Goal: Information Seeking & Learning: Compare options

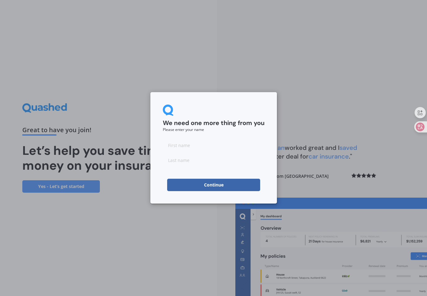
click at [175, 147] on input at bounding box center [214, 145] width 102 height 12
type input "Piau"
type input "Lim"
click at [210, 184] on button "Continue" at bounding box center [213, 185] width 93 height 12
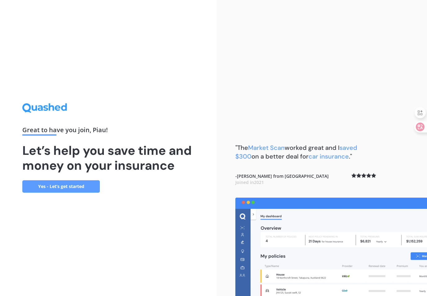
click at [64, 186] on link "Yes - Let’s get started" at bounding box center [61, 186] width 78 height 12
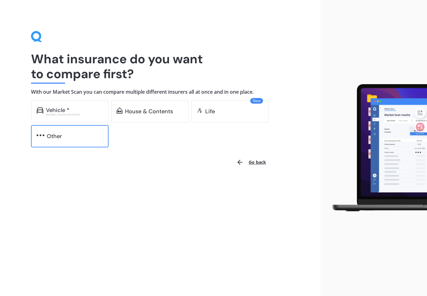
click at [55, 135] on div "Other" at bounding box center [54, 136] width 15 height 6
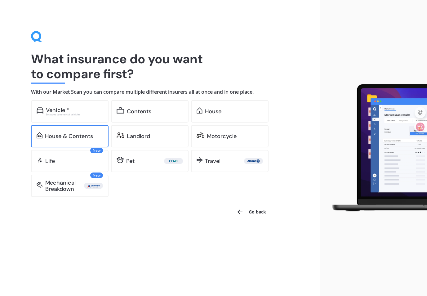
click at [84, 135] on div "House & Contents" at bounding box center [69, 136] width 48 height 6
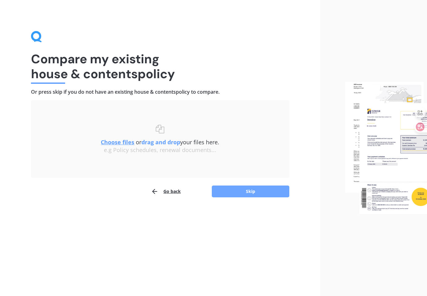
click at [255, 189] on button "Skip" at bounding box center [251, 192] width 78 height 12
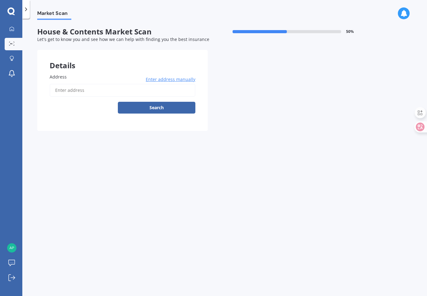
click at [93, 90] on input "Address" at bounding box center [123, 90] width 146 height 13
type input "[STREET_ADDRESS][PERSON_NAME][PERSON_NAME]"
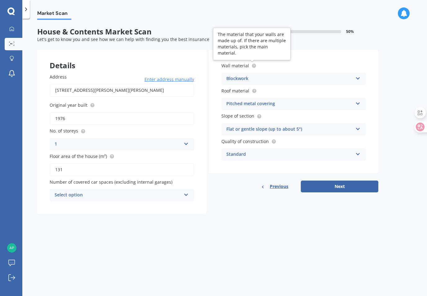
click at [254, 66] on icon at bounding box center [254, 65] width 1 height 1
click at [358, 78] on icon at bounding box center [358, 77] width 5 height 4
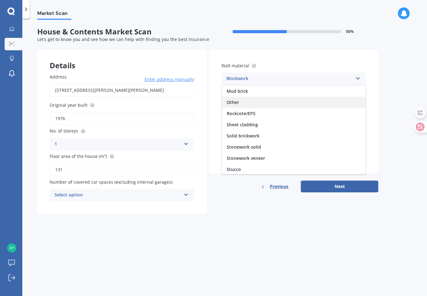
scroll to position [56, 0]
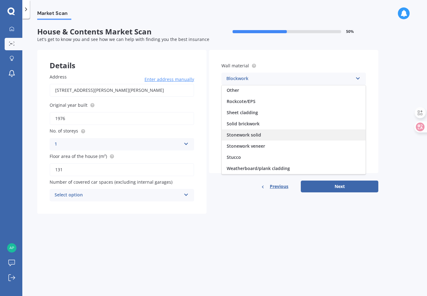
click at [248, 135] on span "Stonework solid" at bounding box center [244, 135] width 34 height 6
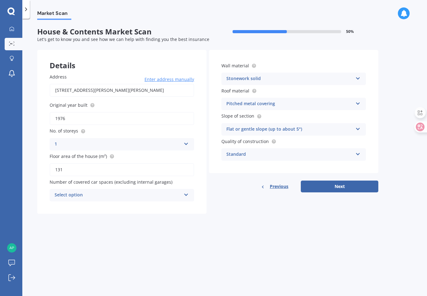
click at [188, 195] on icon at bounding box center [186, 193] width 5 height 4
click at [55, 228] on span "2" at bounding box center [56, 230] width 2 height 6
click at [333, 189] on button "Next" at bounding box center [340, 187] width 78 height 12
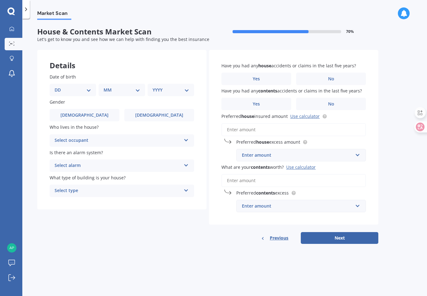
click at [88, 92] on select "DD 01 02 03 04 05 06 07 08 09 10 11 12 13 14 15 16 17 18 19 20 21 22 23 24 25 2…" at bounding box center [73, 90] width 37 height 7
select select "14"
click at [60, 87] on select "DD 01 02 03 04 05 06 07 08 09 10 11 12 13 14 15 16 17 18 19 20 21 22 23 24 25 2…" at bounding box center [73, 90] width 37 height 7
click at [134, 88] on select "MM 01 02 03 04 05 06 07 08 09 10 11 12" at bounding box center [123, 90] width 34 height 7
select select "09"
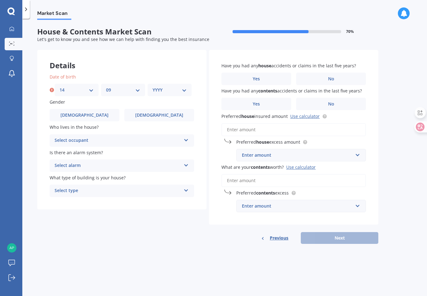
click at [106, 87] on select "MM 01 02 03 04 05 06 07 08 09 10 11 12" at bounding box center [123, 90] width 34 height 7
click at [182, 91] on select "YYYY 2009 2008 2007 2006 2005 2004 2003 2002 2001 2000 1999 1998 1997 1996 1995…" at bounding box center [170, 90] width 34 height 7
select select "1982"
click at [153, 87] on select "YYYY 2009 2008 2007 2006 2005 2004 2003 2002 2001 2000 1999 1998 1997 1996 1995…" at bounding box center [170, 90] width 34 height 7
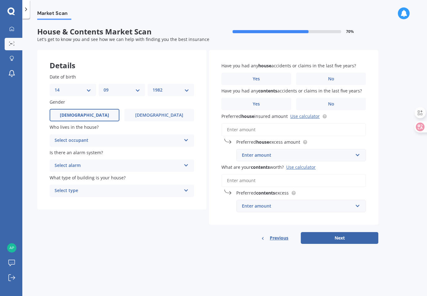
click at [85, 115] on span "[DEMOGRAPHIC_DATA]" at bounding box center [84, 115] width 49 height 5
click at [0, 0] on input "[DEMOGRAPHIC_DATA]" at bounding box center [0, 0] width 0 height 0
click at [91, 139] on div "Select occupant" at bounding box center [118, 140] width 127 height 7
click at [67, 153] on span "Owner" at bounding box center [62, 153] width 14 height 6
click at [107, 166] on div "Select alarm" at bounding box center [118, 165] width 127 height 7
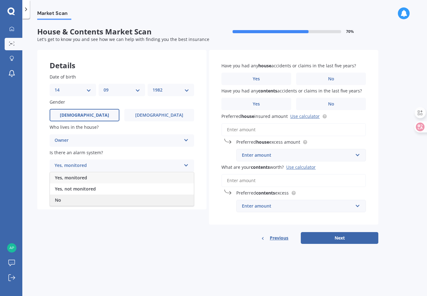
click at [61, 200] on span "No" at bounding box center [58, 200] width 6 height 6
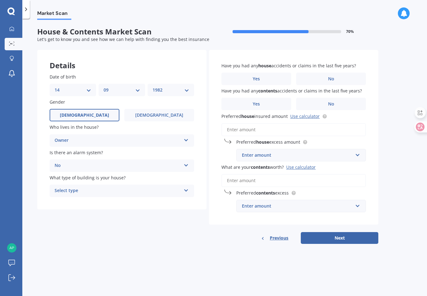
click at [80, 165] on div "No" at bounding box center [118, 165] width 127 height 7
click at [62, 201] on div "No" at bounding box center [122, 200] width 144 height 11
click at [97, 190] on div "Select type" at bounding box center [118, 190] width 127 height 7
click at [79, 203] on span "Freestanding" at bounding box center [69, 203] width 28 height 6
click at [333, 81] on span "No" at bounding box center [331, 78] width 6 height 5
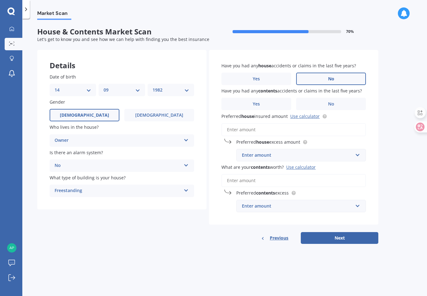
click at [0, 0] on input "No" at bounding box center [0, 0] width 0 height 0
click at [340, 104] on label "No" at bounding box center [331, 104] width 70 height 12
click at [0, 0] on input "No" at bounding box center [0, 0] width 0 height 0
click at [309, 117] on link "Use calculator" at bounding box center [304, 116] width 29 height 6
click at [262, 129] on input "Preferred house insured amount Use calculator" at bounding box center [294, 129] width 145 height 13
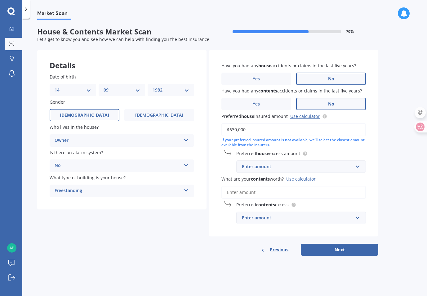
type input "$630,000"
click at [358, 167] on input "text" at bounding box center [299, 167] width 124 height 12
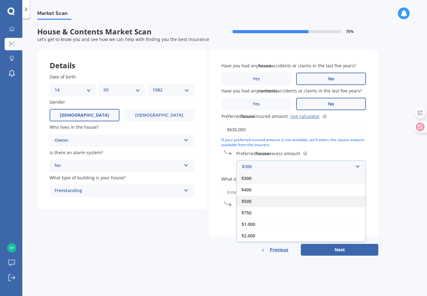
click at [247, 202] on span "$500" at bounding box center [247, 201] width 10 height 6
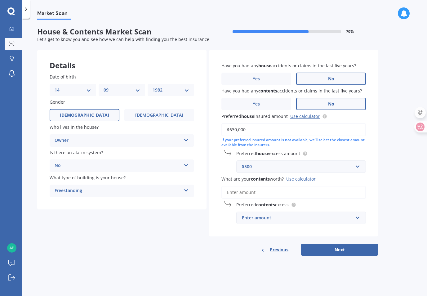
click at [299, 179] on div "Use calculator" at bounding box center [300, 179] width 29 height 6
click at [299, 186] on input "What are your contents worth? Use calculator" at bounding box center [294, 192] width 145 height 13
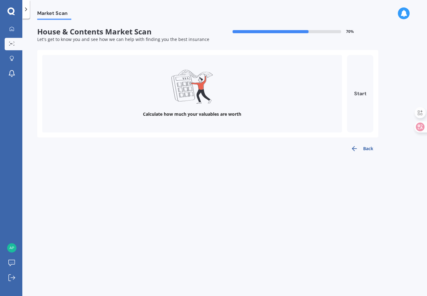
click at [357, 97] on button "Start" at bounding box center [360, 94] width 26 height 78
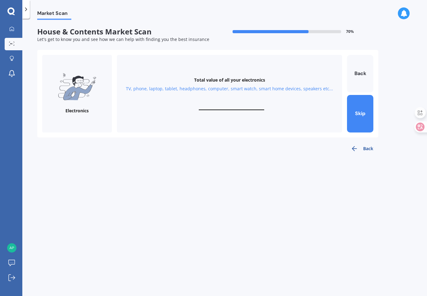
click at [371, 149] on button "Back" at bounding box center [362, 148] width 33 height 12
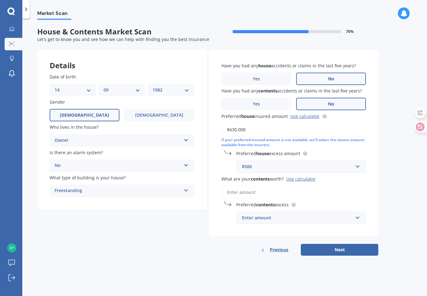
click at [266, 196] on input "What are your contents worth? Use calculator" at bounding box center [294, 192] width 145 height 13
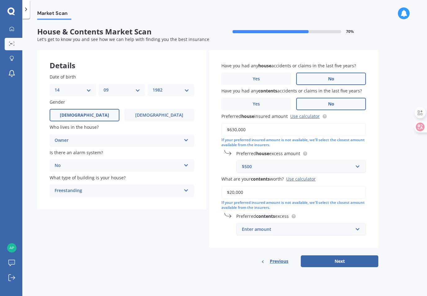
type input "$20,000"
click at [358, 229] on input "text" at bounding box center [299, 229] width 124 height 12
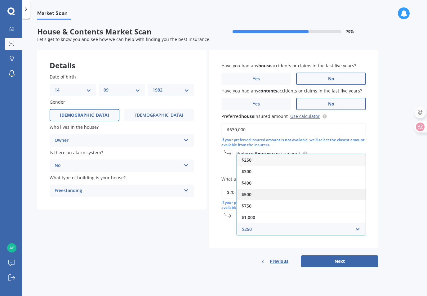
click at [247, 195] on span "$500" at bounding box center [247, 194] width 10 height 6
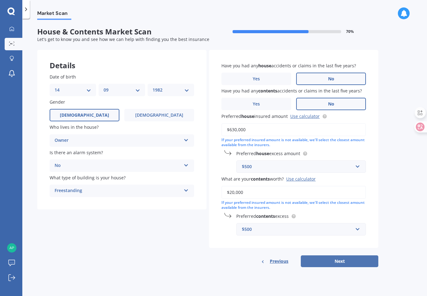
click at [333, 265] on button "Next" at bounding box center [340, 261] width 78 height 12
select select "14"
select select "09"
select select "1982"
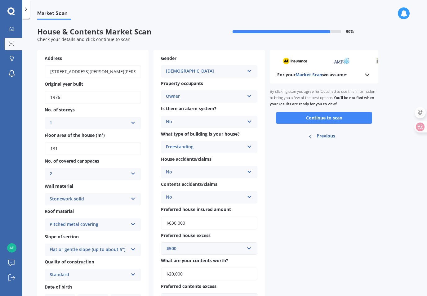
click at [366, 74] on icon at bounding box center [367, 74] width 7 height 7
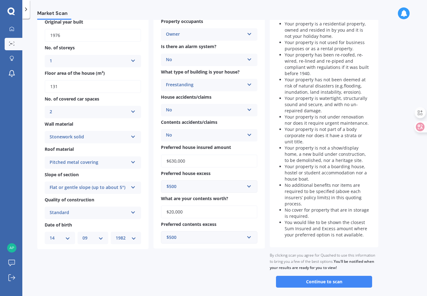
scroll to position [92, 0]
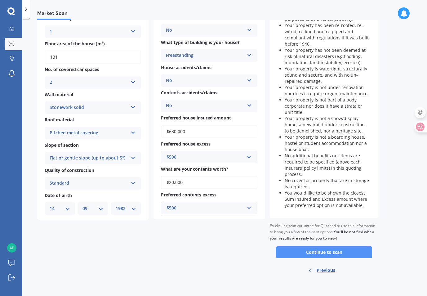
click at [331, 253] on button "Continue to scan" at bounding box center [324, 252] width 96 height 12
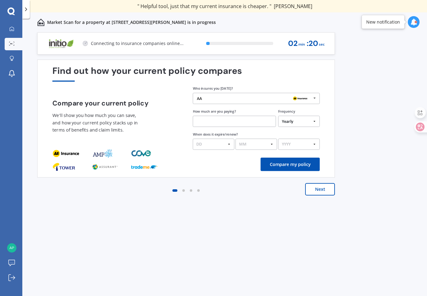
click at [416, 20] on icon at bounding box center [414, 22] width 7 height 7
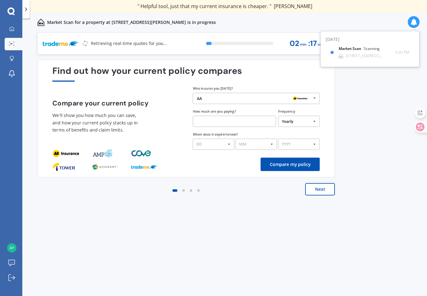
click at [385, 133] on div "Previous 60,000+ Kiwis have signed up to shop and save on insurance with us " H…" at bounding box center [224, 170] width 405 height 277
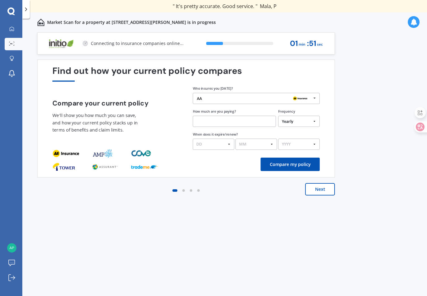
click at [316, 100] on icon at bounding box center [315, 98] width 8 height 10
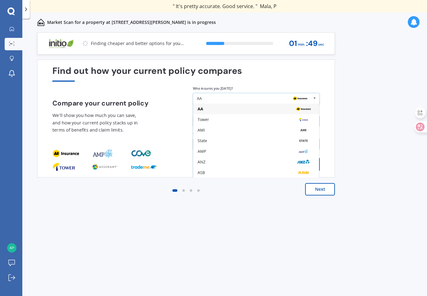
click at [316, 100] on icon at bounding box center [315, 98] width 8 height 10
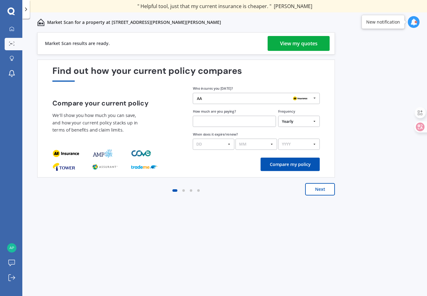
click at [299, 43] on div "View my quotes" at bounding box center [299, 43] width 38 height 15
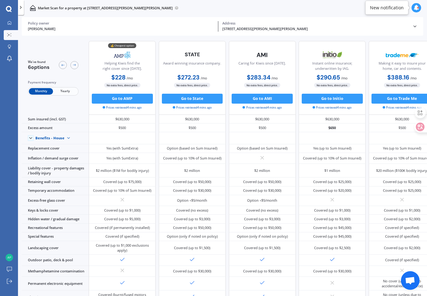
click at [418, 5] on icon at bounding box center [417, 8] width 6 height 6
drag, startPoint x: 408, startPoint y: 42, endPoint x: 337, endPoint y: 10, distance: 78.5
click at [337, 10] on div "Market Scan for a property at [STREET_ADDRESS][PERSON_NAME][PERSON_NAME]" at bounding box center [222, 8] width 409 height 16
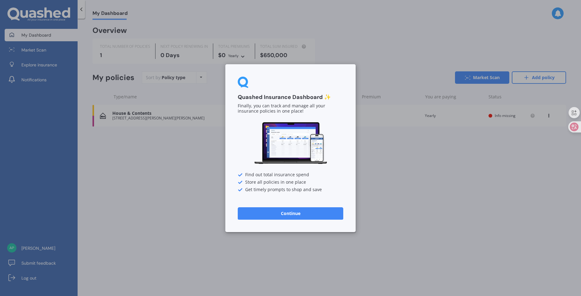
click at [298, 212] on button "Continue" at bounding box center [291, 213] width 106 height 12
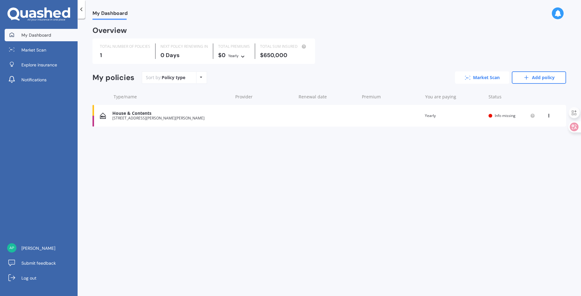
click at [480, 75] on link "Market Scan" at bounding box center [482, 77] width 54 height 12
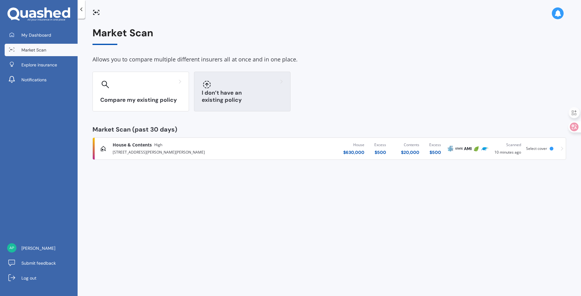
click at [240, 87] on div at bounding box center [242, 84] width 81 height 10
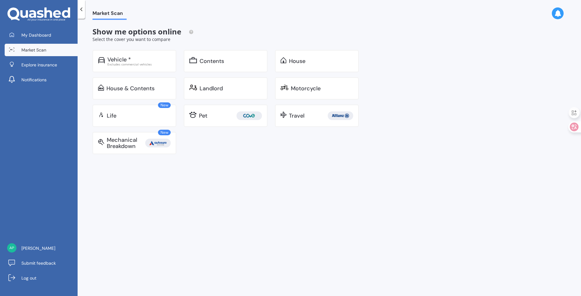
drag, startPoint x: 298, startPoint y: 59, endPoint x: 266, endPoint y: 38, distance: 38.0
click at [254, 35] on div "Show me options online Select the cover you want to compare" at bounding box center [229, 34] width 274 height 15
click at [298, 59] on div "House" at bounding box center [297, 61] width 16 height 6
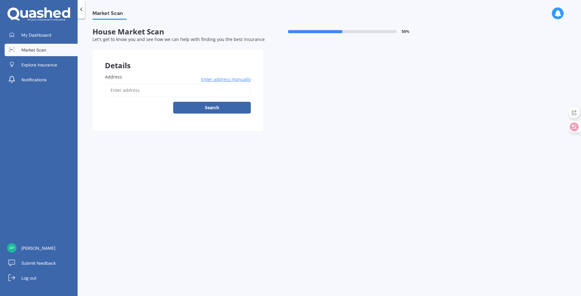
click at [165, 91] on input "Address" at bounding box center [178, 90] width 146 height 13
type input "[STREET_ADDRESS][PERSON_NAME][PERSON_NAME]"
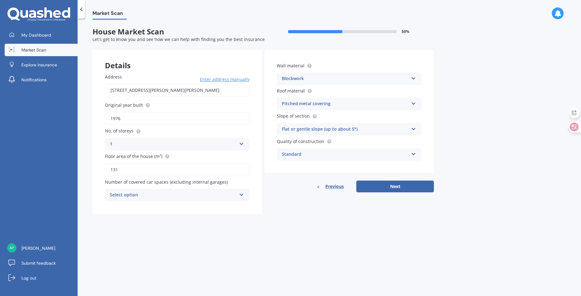
click at [133, 121] on input "1976" at bounding box center [177, 118] width 145 height 13
type input "1975"
click at [126, 195] on div "Select option" at bounding box center [173, 194] width 127 height 7
click at [116, 230] on div "2" at bounding box center [177, 229] width 144 height 11
click at [413, 77] on icon at bounding box center [413, 77] width 5 height 4
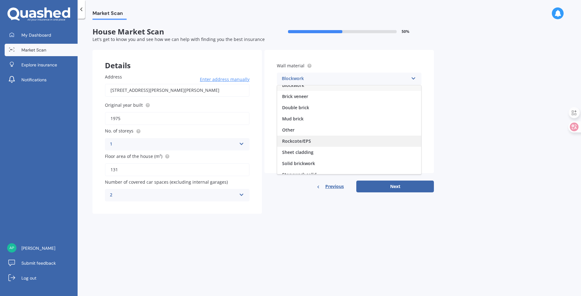
scroll to position [31, 0]
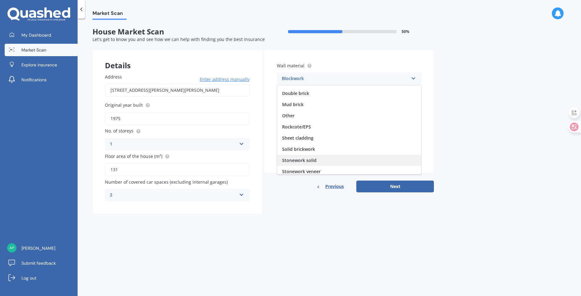
click at [302, 160] on span "Stonework solid" at bounding box center [299, 160] width 34 height 6
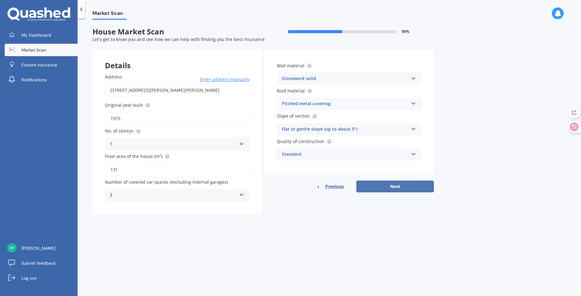
click at [389, 188] on button "Next" at bounding box center [395, 187] width 78 height 12
select select "14"
select select "09"
select select "1982"
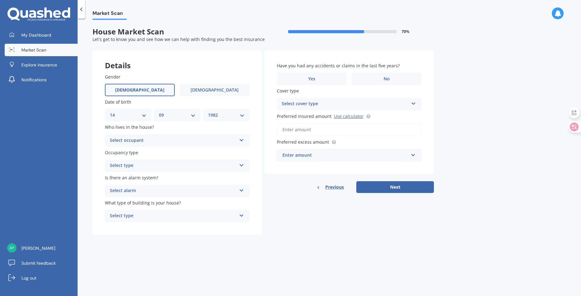
click at [154, 138] on div "Select occupant" at bounding box center [173, 140] width 127 height 7
click at [130, 152] on div "Owner" at bounding box center [177, 152] width 144 height 11
click at [142, 166] on div "Select type" at bounding box center [173, 165] width 127 height 7
click at [134, 177] on div "Permanent" at bounding box center [177, 177] width 144 height 11
click at [142, 192] on div "Select alarm" at bounding box center [173, 190] width 127 height 7
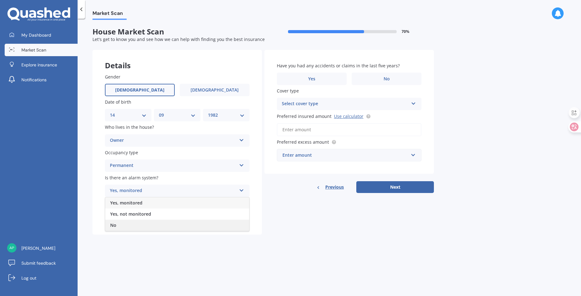
click at [121, 225] on div "No" at bounding box center [177, 225] width 144 height 11
click at [142, 218] on div "Select type" at bounding box center [173, 215] width 127 height 7
click at [134, 227] on span "Freestanding" at bounding box center [124, 228] width 28 height 6
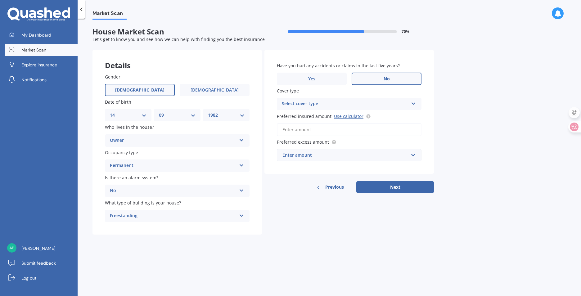
click at [372, 77] on label "No" at bounding box center [387, 79] width 70 height 12
click at [0, 0] on input "No" at bounding box center [0, 0] width 0 height 0
click at [413, 103] on icon at bounding box center [413, 102] width 5 height 4
click at [367, 104] on div "Select cover type" at bounding box center [347, 104] width 124 height 7
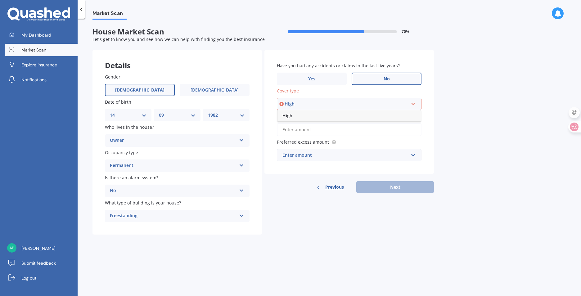
click at [292, 117] on div "High" at bounding box center [348, 115] width 143 height 11
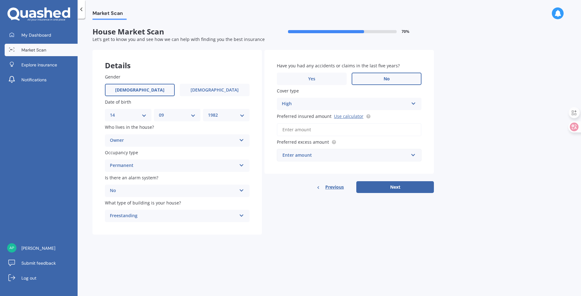
click at [314, 129] on input "Preferred insured amount Use calculator" at bounding box center [349, 129] width 145 height 13
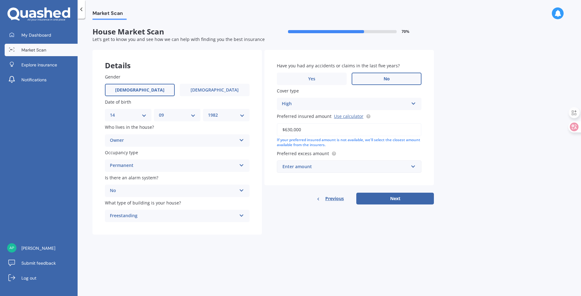
type input "$630,000"
click at [414, 167] on input "text" at bounding box center [346, 167] width 139 height 12
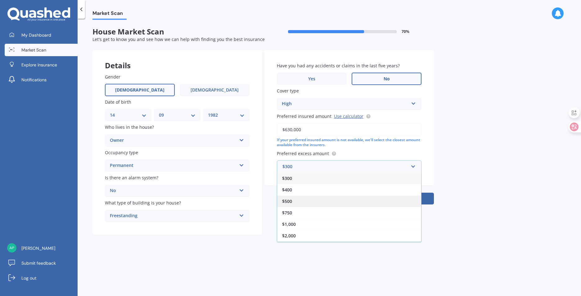
click at [288, 200] on span "$500" at bounding box center [287, 201] width 10 height 6
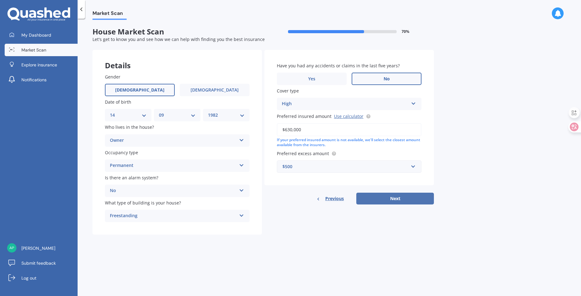
click at [387, 199] on button "Next" at bounding box center [395, 199] width 78 height 12
select select "14"
select select "09"
select select "1982"
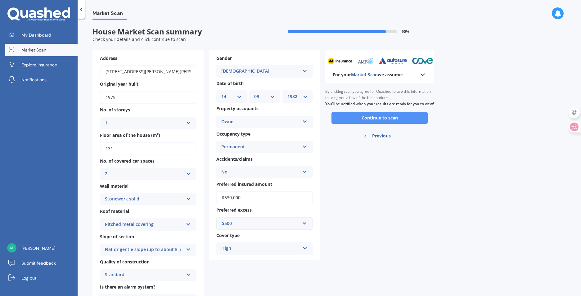
click at [371, 124] on button "Continue to scan" at bounding box center [379, 118] width 96 height 12
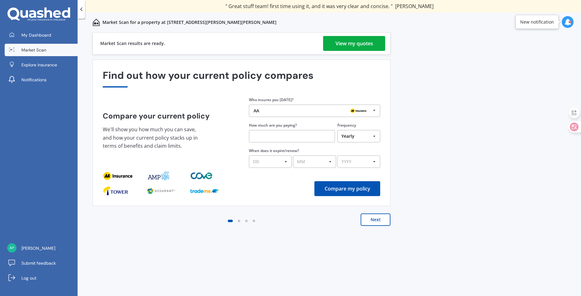
click at [357, 44] on div "View my quotes" at bounding box center [354, 43] width 38 height 15
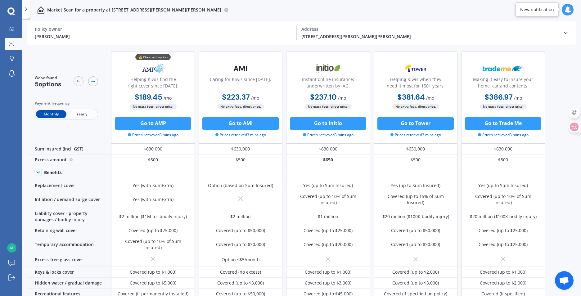
click at [26, 9] on icon at bounding box center [26, 9] width 6 height 6
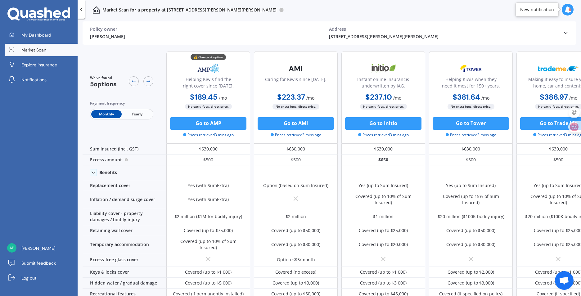
click at [83, 9] on icon at bounding box center [81, 9] width 6 height 6
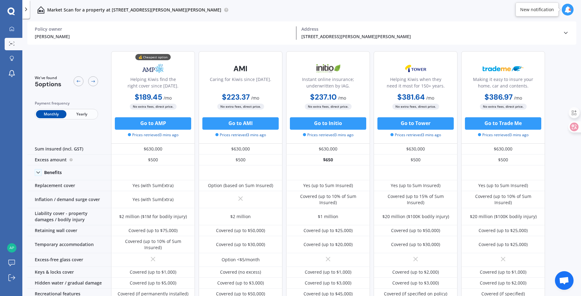
click at [565, 33] on icon at bounding box center [566, 33] width 6 height 6
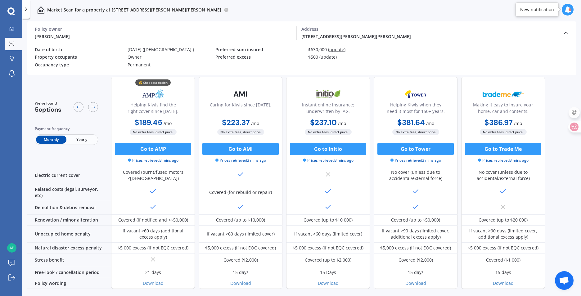
scroll to position [246, 0]
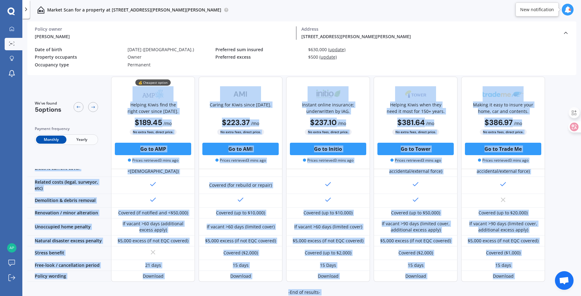
drag, startPoint x: 126, startPoint y: 79, endPoint x: 148, endPoint y: 279, distance: 200.4
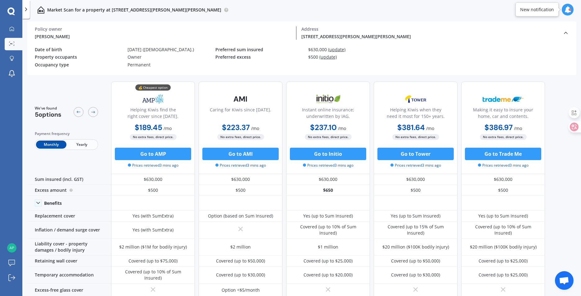
click at [34, 5] on div "Market Scan for a property at [STREET_ADDRESS][PERSON_NAME][PERSON_NAME]" at bounding box center [129, 10] width 199 height 20
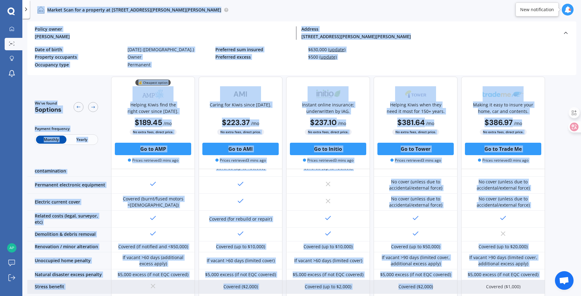
scroll to position [246, 0]
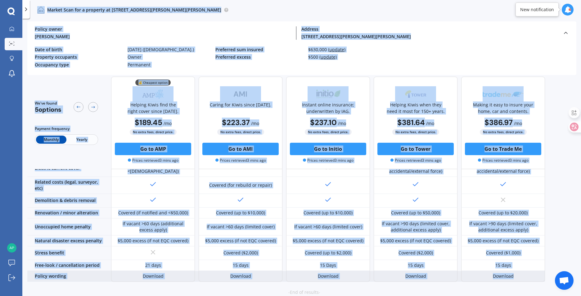
drag, startPoint x: 34, startPoint y: 5, endPoint x: 541, endPoint y: 268, distance: 571.0
click at [541, 268] on div "Market Scan for a property at 7 Alison Crescent, Renwick 7204 Market Scan for a…" at bounding box center [301, 148] width 559 height 296
copy div "Market Scan for a property at 7 Alison Crescent, Renwick 7204 Market Scan for a…"
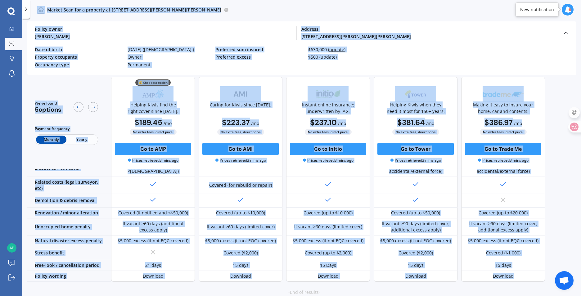
click at [435, 35] on div "[STREET_ADDRESS][PERSON_NAME][PERSON_NAME]" at bounding box center [429, 36] width 256 height 7
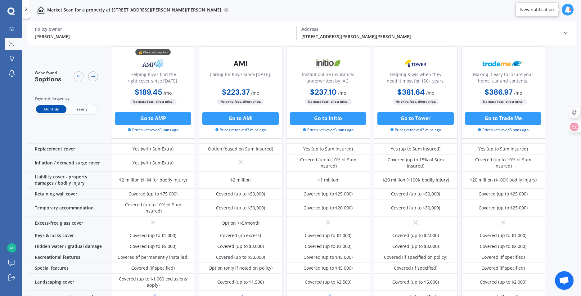
scroll to position [29, 0]
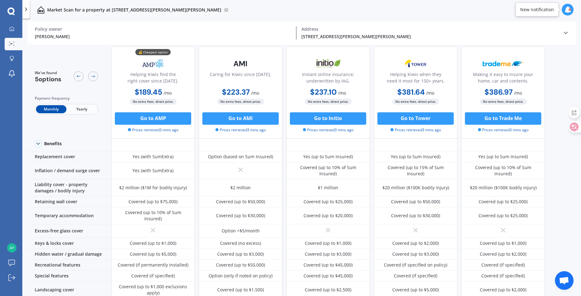
click at [313, 41] on div "Piau Lim Policy owner 7 Alison Crescent, Renwick 7204 Address" at bounding box center [302, 32] width 534 height 23
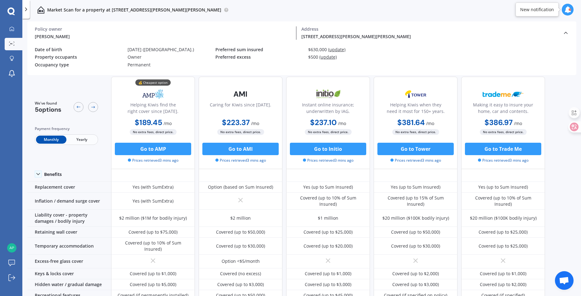
click at [83, 141] on span "Yearly" at bounding box center [81, 140] width 30 height 8
click at [564, 45] on div "Policy owner Piau Lim Address 7 Alison Crescent, Renwick ( 7204 ) Address 7 Ali…" at bounding box center [301, 60] width 549 height 30
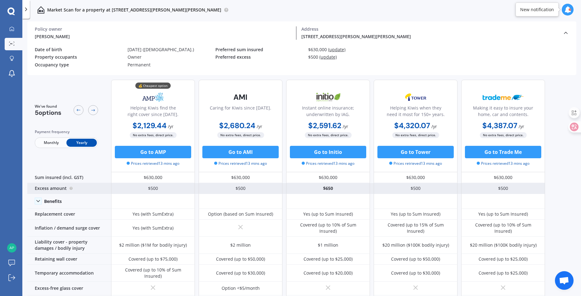
scroll to position [0, 0]
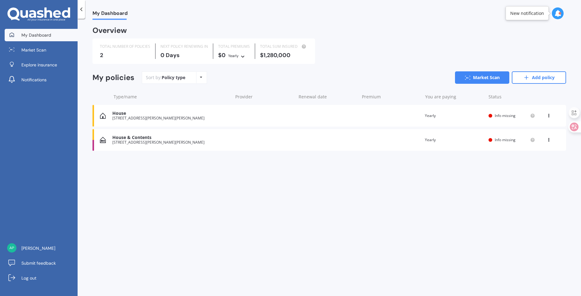
click at [124, 143] on div "[STREET_ADDRESS][PERSON_NAME][PERSON_NAME]" at bounding box center [170, 142] width 117 height 4
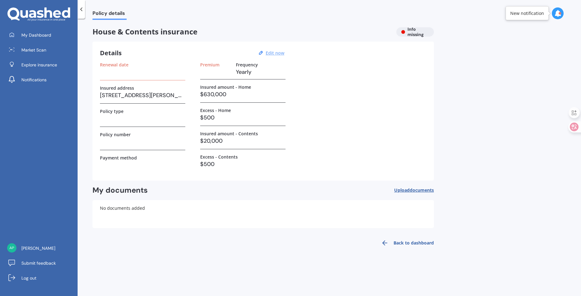
click at [276, 52] on u "Edit now" at bounding box center [275, 53] width 19 height 6
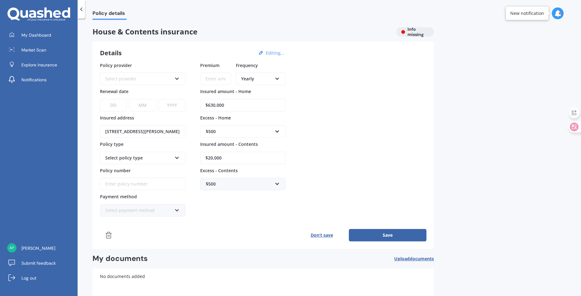
click at [176, 79] on icon at bounding box center [176, 77] width 5 height 4
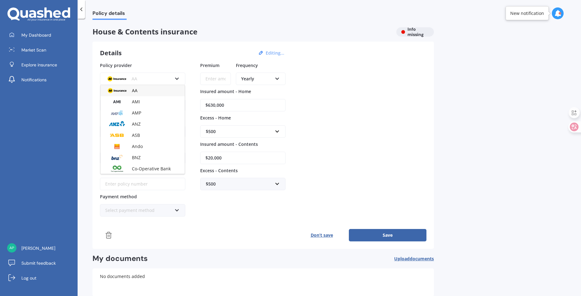
click at [215, 37] on div "House & Contents insurance Info missing Details Editing... Policy provider AA A…" at bounding box center [262, 172] width 341 height 291
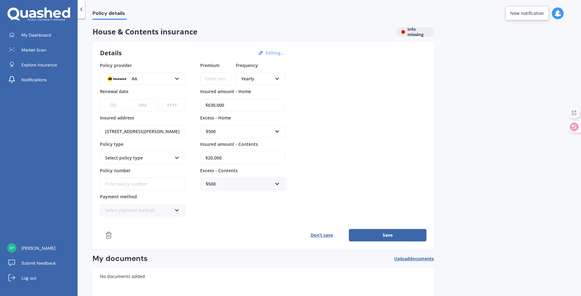
click at [319, 234] on button "Don’t save" at bounding box center [321, 235] width 54 height 12
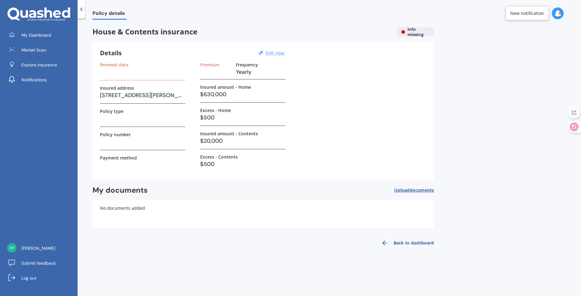
click at [114, 70] on h3 at bounding box center [142, 71] width 85 height 9
click at [213, 64] on label "Premium" at bounding box center [209, 64] width 19 height 5
click at [415, 189] on span "documents" at bounding box center [422, 190] width 24 height 6
click at [346, 154] on div "Renewal date Insured address [STREET_ADDRESS][PERSON_NAME] Policy type Policy n…" at bounding box center [263, 117] width 326 height 111
click at [419, 242] on link "Back to dashboard" at bounding box center [405, 243] width 56 height 15
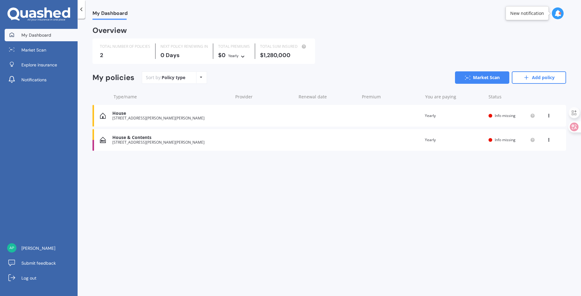
click at [547, 140] on icon at bounding box center [548, 139] width 4 height 4
click at [533, 151] on div "View policy" at bounding box center [534, 152] width 61 height 12
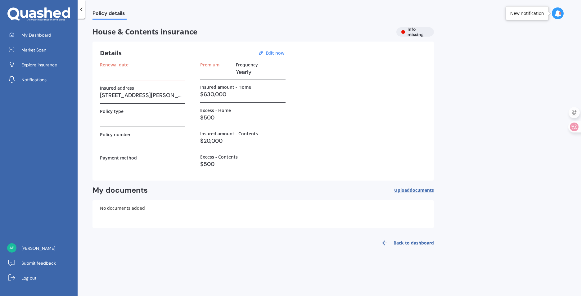
click at [410, 33] on div "House & Contents insurance Info missing" at bounding box center [262, 31] width 341 height 9
click at [96, 16] on span "Policy details" at bounding box center [109, 14] width 34 height 8
click at [118, 65] on label "Renewal date" at bounding box center [114, 64] width 29 height 5
click at [126, 194] on h2 "My documents" at bounding box center [119, 191] width 55 height 10
click at [405, 245] on link "Back to dashboard" at bounding box center [405, 243] width 56 height 15
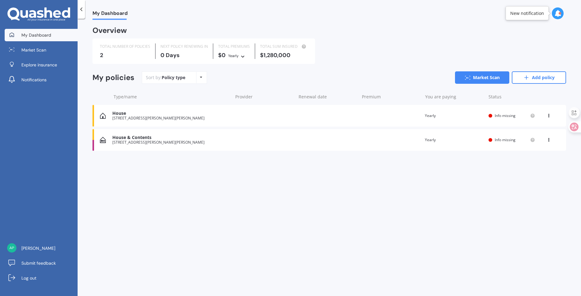
click at [124, 143] on div "[STREET_ADDRESS][PERSON_NAME][PERSON_NAME]" at bounding box center [170, 142] width 117 height 4
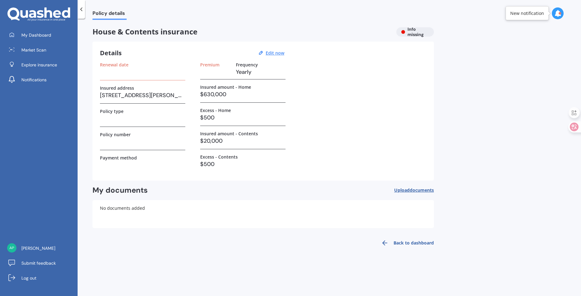
drag, startPoint x: 120, startPoint y: 189, endPoint x: 252, endPoint y: 211, distance: 134.1
click at [121, 189] on h2 "My documents" at bounding box center [119, 191] width 55 height 10
click at [417, 36] on div "House & Contents insurance Info missing" at bounding box center [262, 31] width 341 height 9
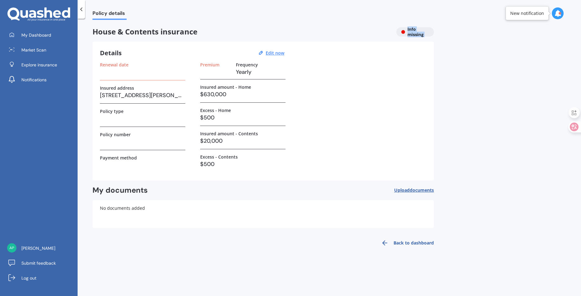
click at [417, 36] on div "House & Contents insurance Info missing" at bounding box center [262, 31] width 341 height 9
click at [36, 52] on span "Market Scan" at bounding box center [33, 50] width 25 height 6
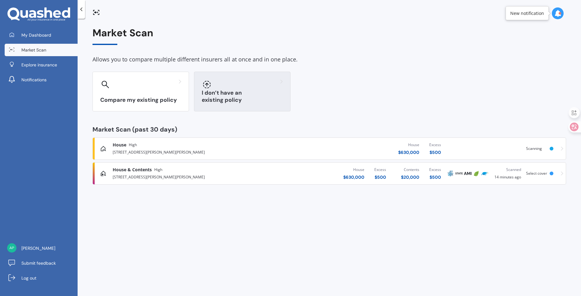
click at [221, 97] on h3 "I don’t have an existing policy" at bounding box center [242, 96] width 81 height 14
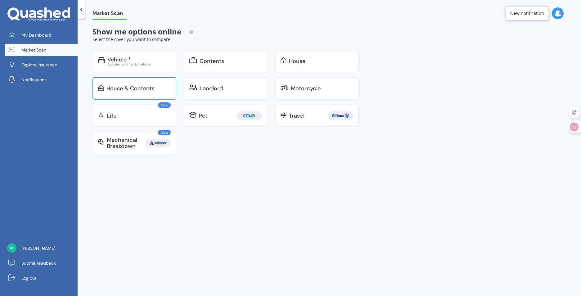
click at [154, 90] on div "House & Contents" at bounding box center [130, 88] width 48 height 6
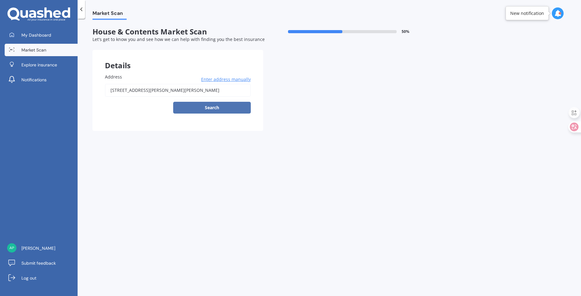
click at [216, 109] on button "Search" at bounding box center [212, 108] width 78 height 12
type input "[STREET_ADDRESS][PERSON_NAME][PERSON_NAME]"
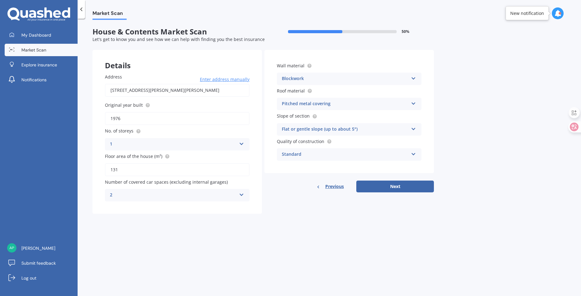
click at [137, 119] on input "1976" at bounding box center [177, 118] width 145 height 13
drag, startPoint x: 129, startPoint y: 114, endPoint x: 133, endPoint y: 115, distance: 4.2
click at [129, 114] on input "1976" at bounding box center [177, 118] width 145 height 13
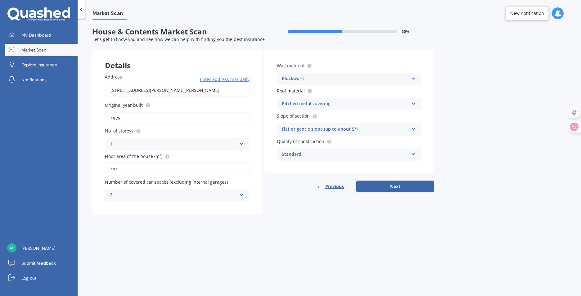
type input "1975"
click at [329, 79] on div "Blockwork" at bounding box center [345, 78] width 127 height 7
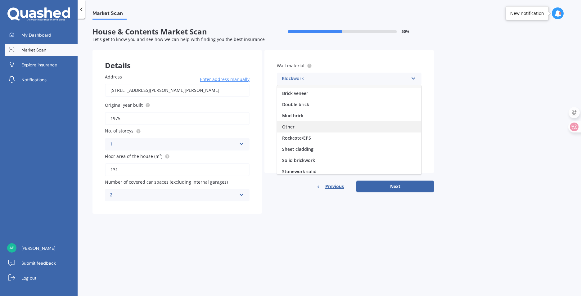
scroll to position [31, 0]
click at [307, 157] on div "Stonework solid" at bounding box center [349, 160] width 144 height 11
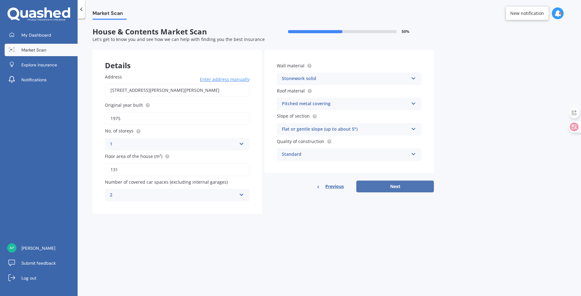
click at [380, 187] on button "Next" at bounding box center [395, 187] width 78 height 12
select select "14"
select select "09"
select select "1982"
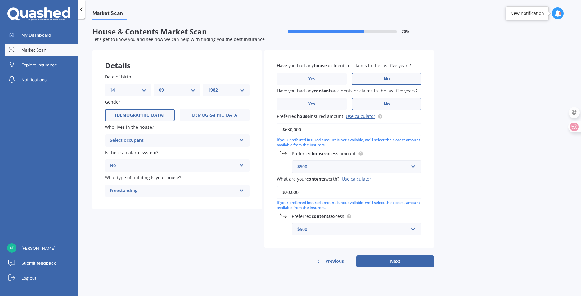
click at [178, 139] on div "Select occupant" at bounding box center [173, 140] width 127 height 7
click at [141, 151] on div "Owner" at bounding box center [177, 152] width 144 height 11
click at [395, 262] on button "Next" at bounding box center [395, 261] width 78 height 12
select select "14"
select select "09"
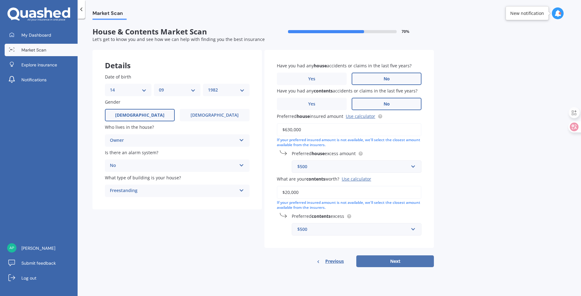
select select "1982"
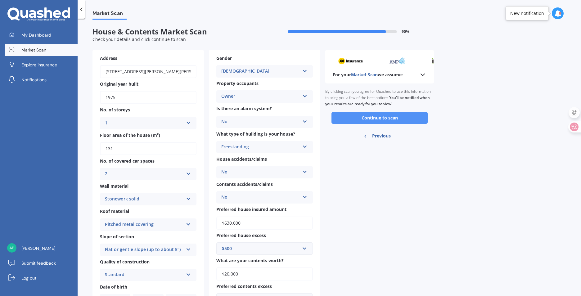
click at [384, 119] on button "Continue to scan" at bounding box center [379, 118] width 96 height 12
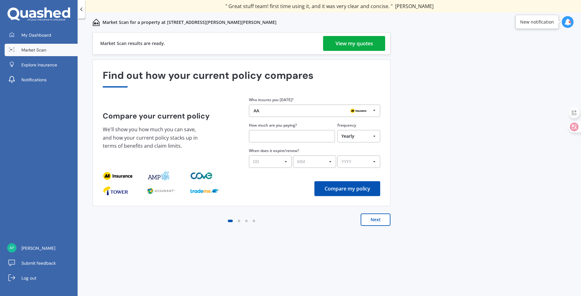
click at [358, 44] on div "View my quotes" at bounding box center [354, 43] width 38 height 15
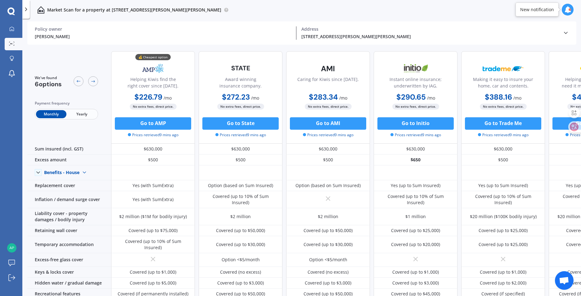
click at [318, 38] on div "[STREET_ADDRESS][PERSON_NAME][PERSON_NAME]" at bounding box center [429, 36] width 256 height 7
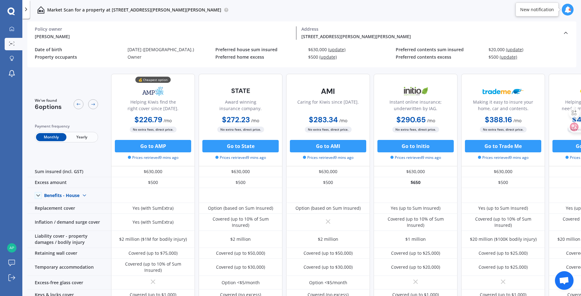
click at [80, 138] on span "Yearly" at bounding box center [81, 137] width 30 height 8
